Goal: Find contact information: Find contact information

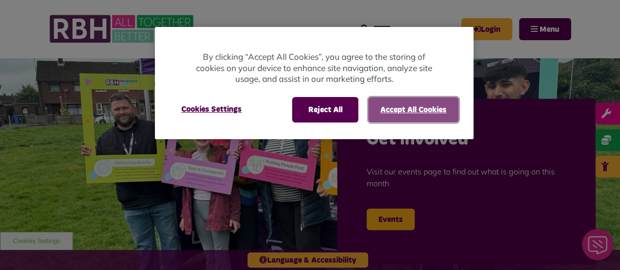
click at [402, 109] on button "Accept All Cookies" at bounding box center [413, 110] width 91 height 26
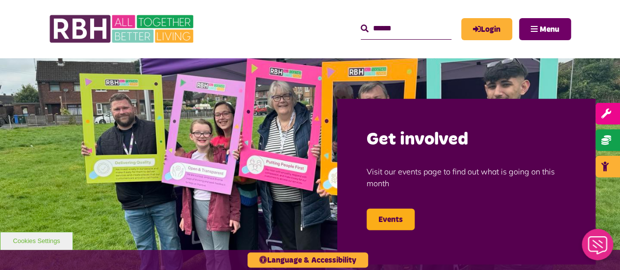
click at [546, 26] on span "Menu" at bounding box center [550, 30] width 20 height 8
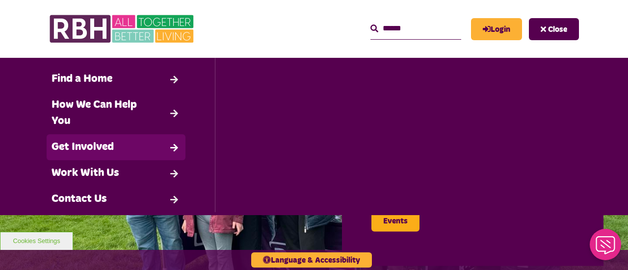
scroll to position [122, 0]
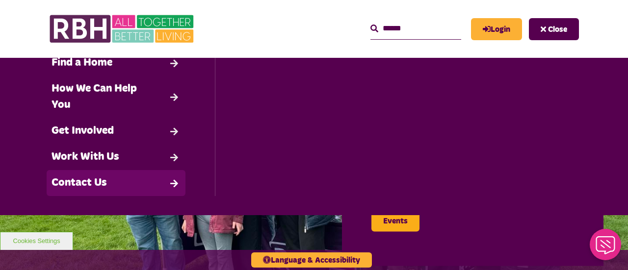
click at [118, 179] on link "Contact Us" at bounding box center [116, 183] width 139 height 26
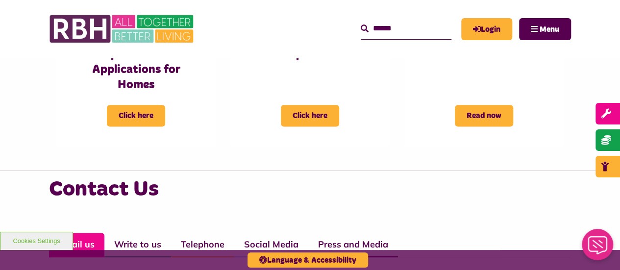
scroll to position [736, 0]
